Goal: Find contact information: Find specific fact

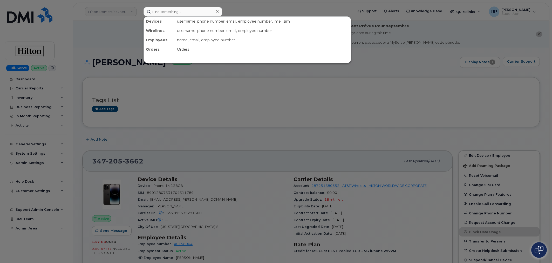
scroll to position [361, 0]
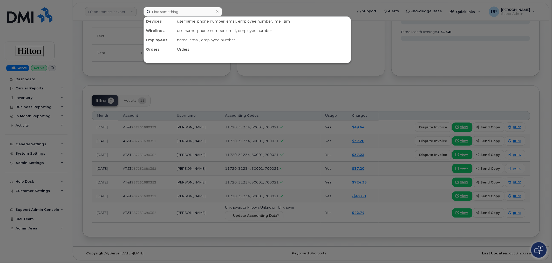
click at [170, 11] on input at bounding box center [183, 11] width 79 height 9
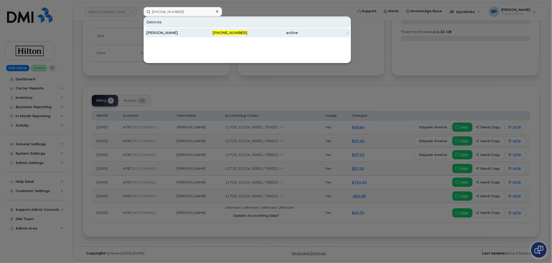
type input "[PHONE_NUMBER]"
click at [181, 31] on div "Nader Kabbara" at bounding box center [171, 32] width 51 height 5
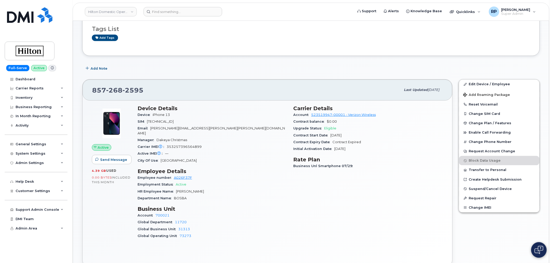
scroll to position [123, 0]
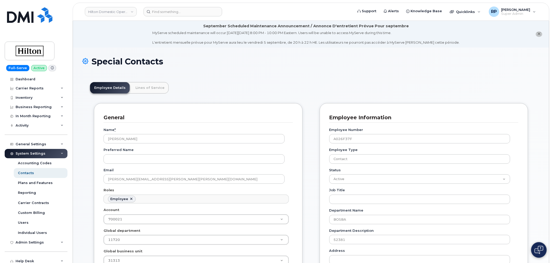
scroll to position [16, 0]
drag, startPoint x: 158, startPoint y: 180, endPoint x: 106, endPoint y: 180, distance: 52.0
click at [106, 180] on input "Nader.Kabbara@Hilton.com" at bounding box center [194, 178] width 181 height 9
drag, startPoint x: 114, startPoint y: 179, endPoint x: 112, endPoint y: 69, distance: 109.9
click at [112, 69] on div "Special Contacts" at bounding box center [311, 65] width 458 height 17
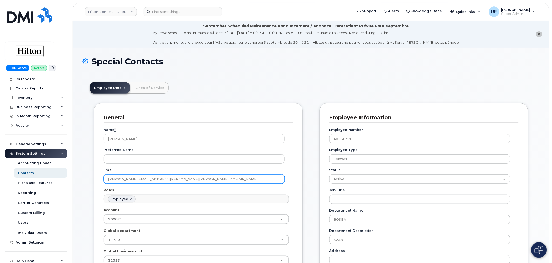
drag, startPoint x: 136, startPoint y: 176, endPoint x: 157, endPoint y: 180, distance: 21.9
click at [157, 180] on input "Nader.Kabbara@Hilton.com" at bounding box center [194, 178] width 181 height 9
drag, startPoint x: 157, startPoint y: 180, endPoint x: 93, endPoint y: 179, distance: 64.7
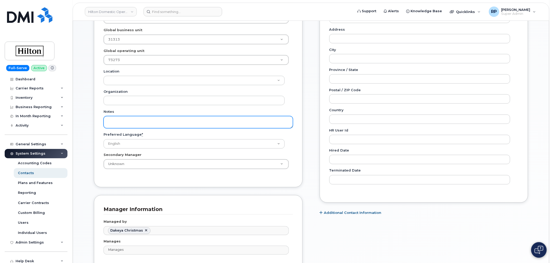
scroll to position [240, 0]
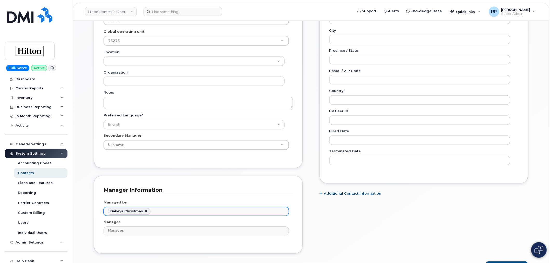
click at [126, 210] on span "Dakeya Christmas" at bounding box center [126, 211] width 33 height 4
type input "Managed by"
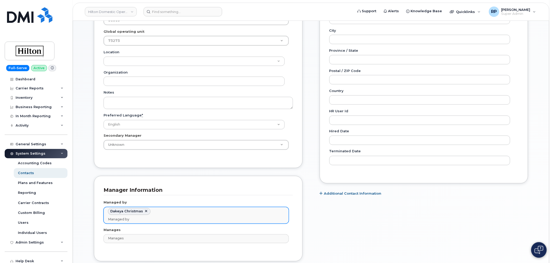
drag, startPoint x: 126, startPoint y: 210, endPoint x: 111, endPoint y: 214, distance: 15.8
click at [110, 214] on li "Dakeya Christmas" at bounding box center [129, 211] width 43 height 7
type input "Managed by"
click at [116, 212] on span "Dakeya Christmas" at bounding box center [126, 211] width 33 height 4
type input "Managed by"
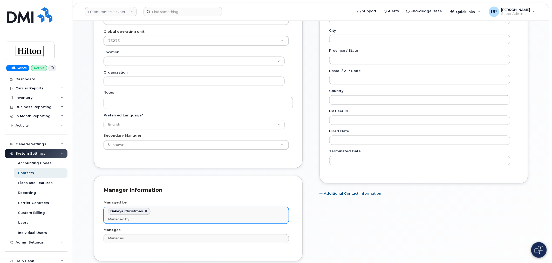
click at [116, 212] on span "Dakeya Christmas" at bounding box center [126, 211] width 33 height 4
type input "Managed by"
drag, startPoint x: 112, startPoint y: 212, endPoint x: 141, endPoint y: 211, distance: 29.1
click at [141, 211] on span "Dakeya Christmas" at bounding box center [126, 211] width 33 height 4
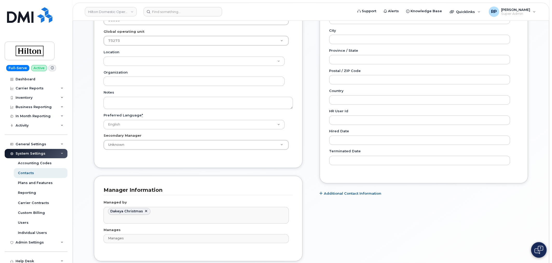
type input "Managed by"
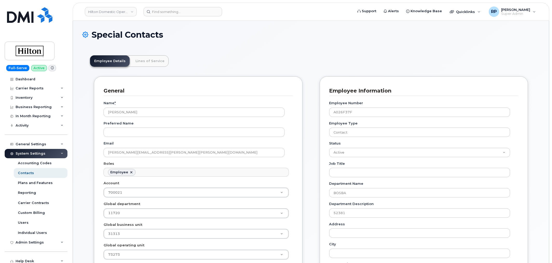
scroll to position [30, 0]
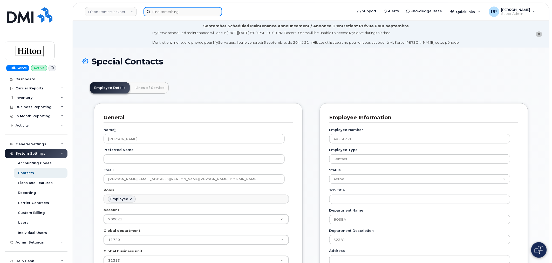
click at [161, 14] on input at bounding box center [183, 11] width 79 height 9
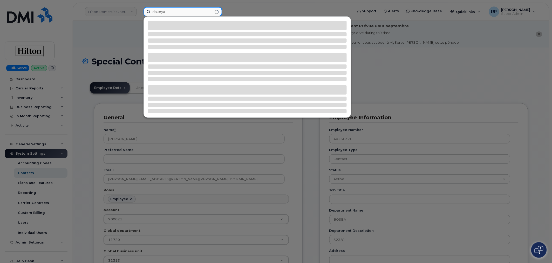
type input "dakeya"
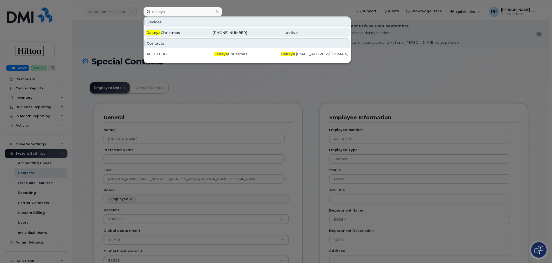
click at [173, 31] on div "Dakeya Christmas" at bounding box center [171, 32] width 51 height 5
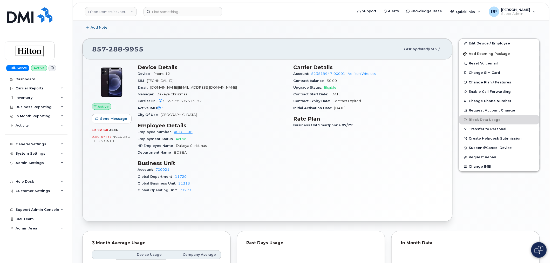
scroll to position [144, 0]
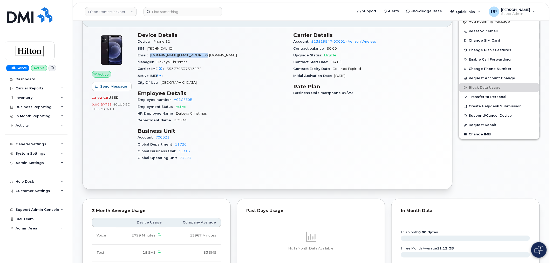
drag, startPoint x: 204, startPoint y: 56, endPoint x: 151, endPoint y: 55, distance: 52.7
click at [151, 55] on div "Email [DOMAIN_NAME][EMAIL_ADDRESS][DOMAIN_NAME]" at bounding box center [213, 55] width 150 height 7
copy span "Dakeya.Christmas@Hilton.com"
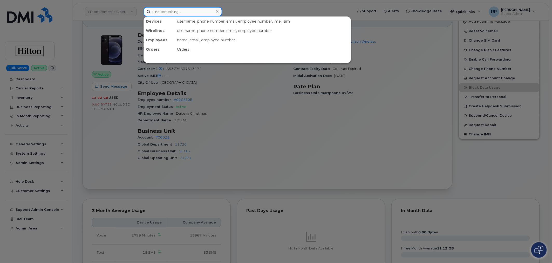
click at [175, 16] on div "Devices username, phone number, email, employee number, imei, sim Wirelines use…" at bounding box center [247, 11] width 207 height 9
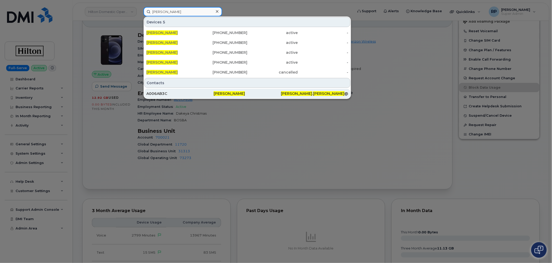
type input "gwendolyn garrison"
click at [216, 94] on span "[PERSON_NAME]" at bounding box center [229, 93] width 31 height 5
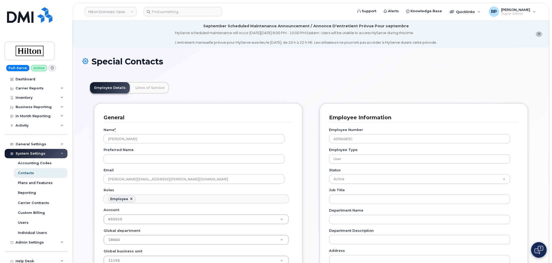
scroll to position [16, 0]
drag, startPoint x: 165, startPoint y: 179, endPoint x: 110, endPoint y: 179, distance: 55.8
click at [108, 182] on input "[PERSON_NAME][EMAIL_ADDRESS][PERSON_NAME][DOMAIN_NAME]" at bounding box center [194, 178] width 181 height 9
